Goal: Navigation & Orientation: Find specific page/section

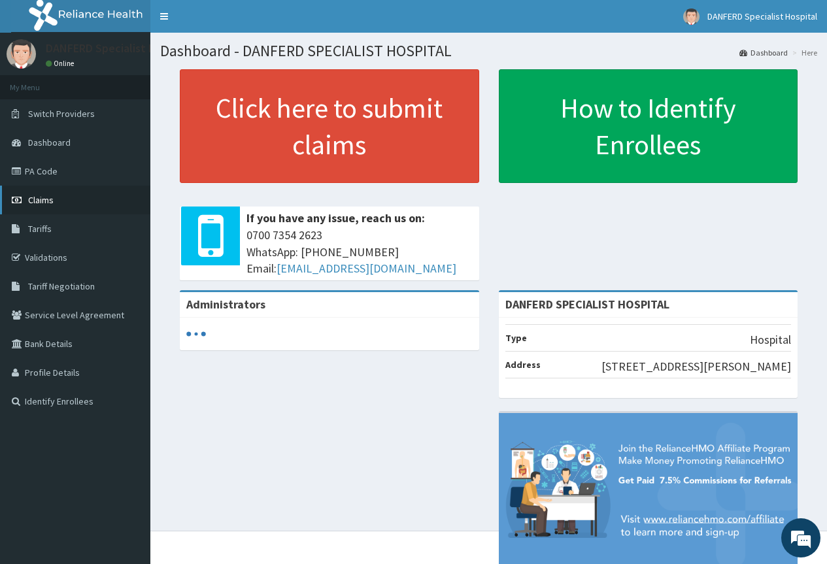
click at [63, 199] on link "Claims" at bounding box center [75, 200] width 150 height 29
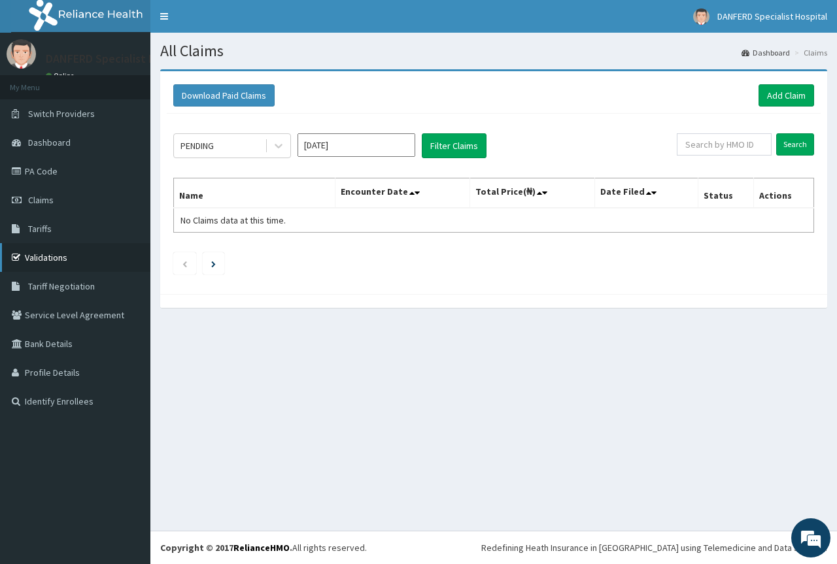
click at [59, 256] on link "Validations" at bounding box center [75, 257] width 150 height 29
